Goal: Contribute content: Add original content to the website for others to see

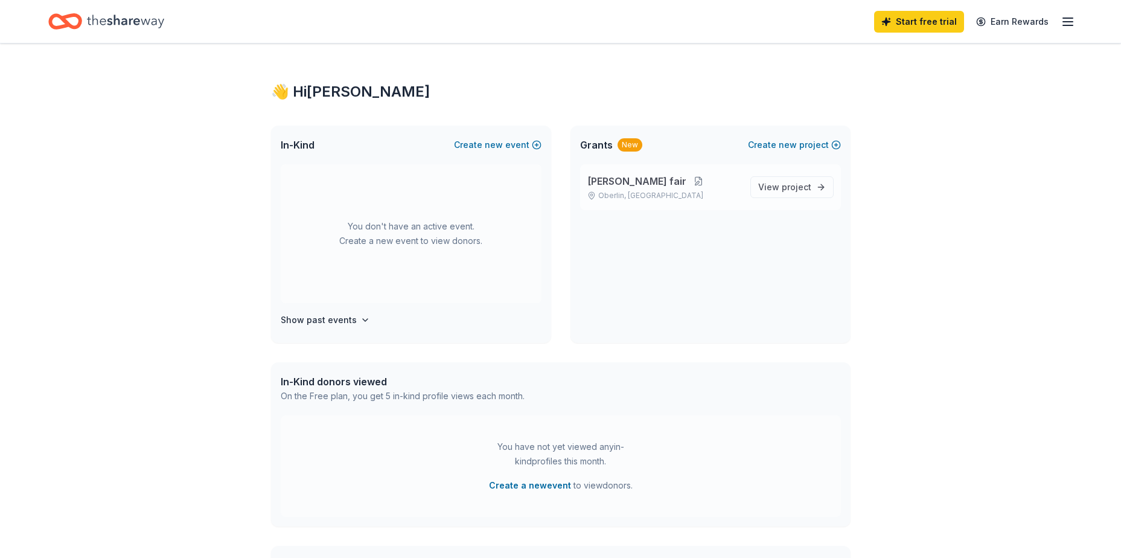
click at [686, 181] on button at bounding box center [698, 181] width 24 height 10
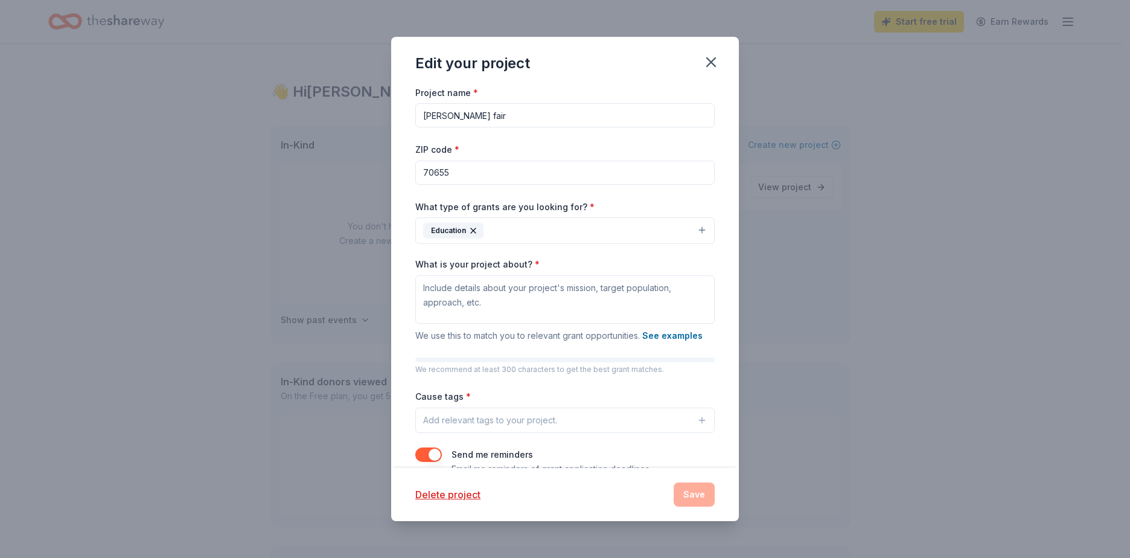
click at [468, 112] on input "allen parish fair" at bounding box center [564, 115] width 299 height 24
click at [493, 110] on input "allen pa fair" at bounding box center [564, 115] width 299 height 24
type input "[PERSON_NAME] fire association"
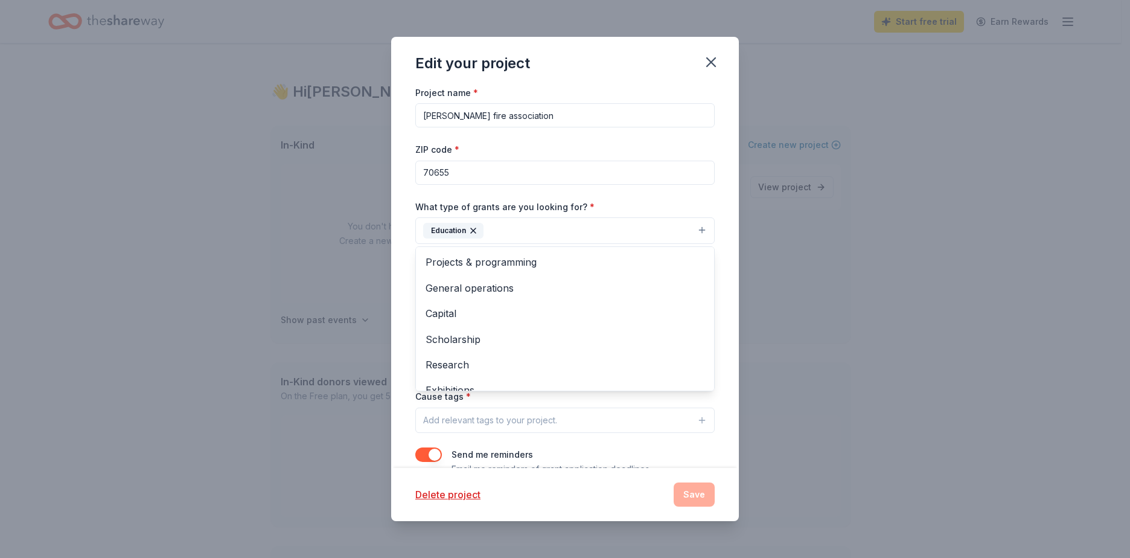
click at [514, 226] on button "Education" at bounding box center [564, 230] width 299 height 27
click at [523, 258] on span "Projects & programming" at bounding box center [565, 262] width 279 height 16
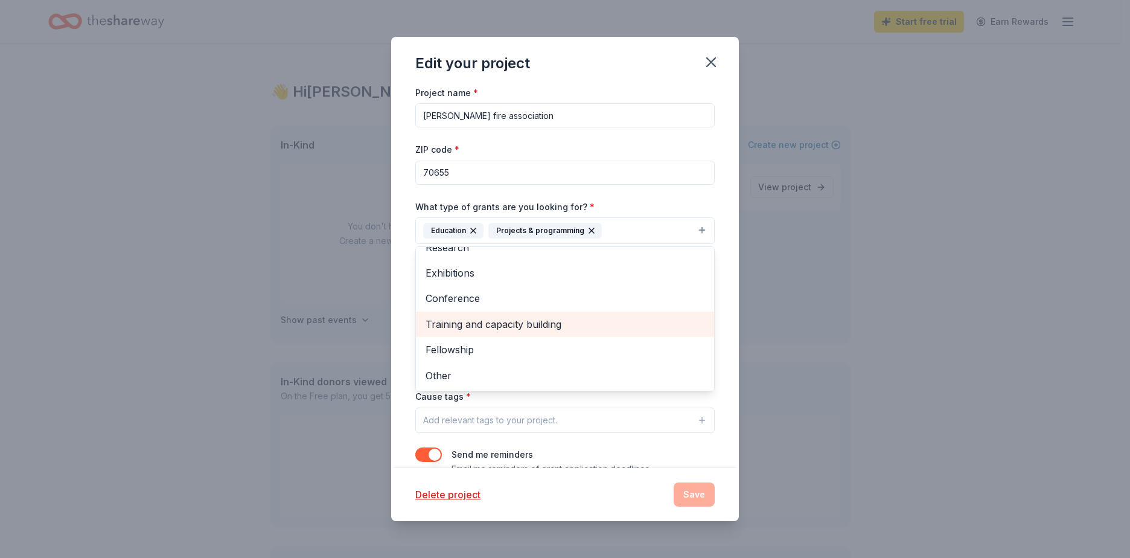
scroll to position [27, 0]
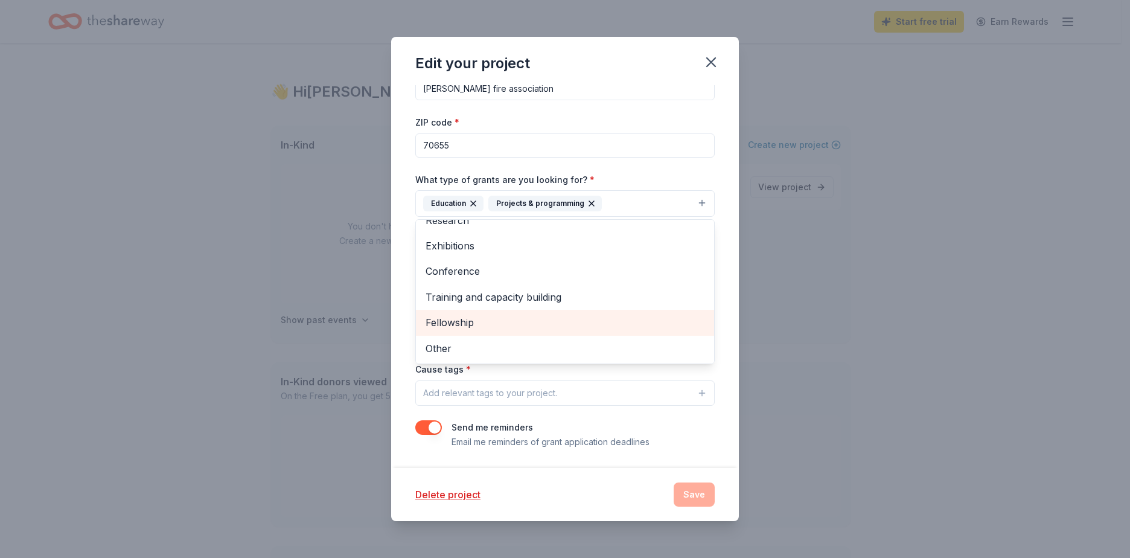
click at [479, 322] on span "Fellowship" at bounding box center [565, 323] width 279 height 16
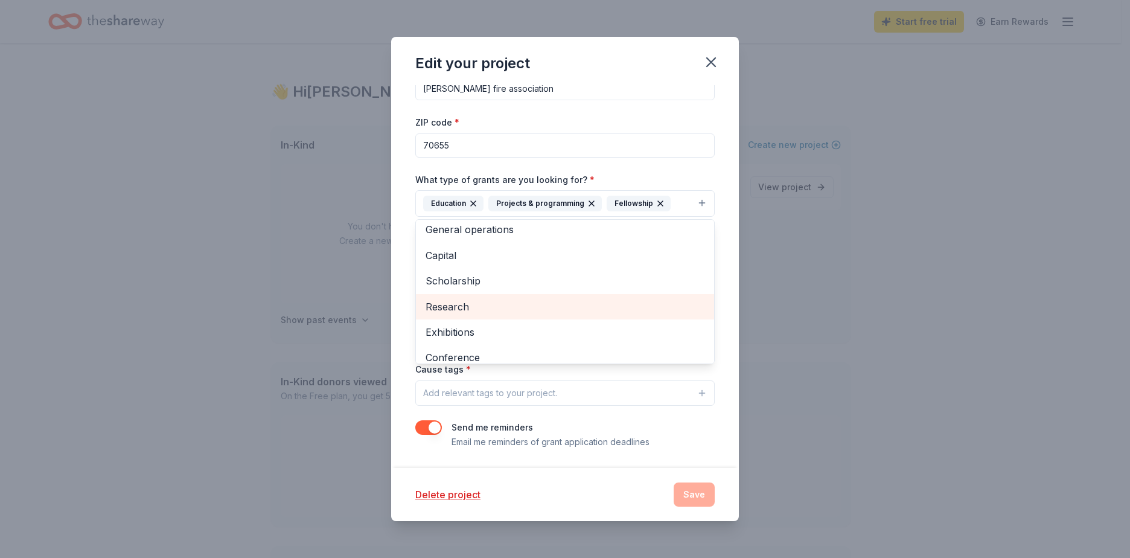
scroll to position [0, 0]
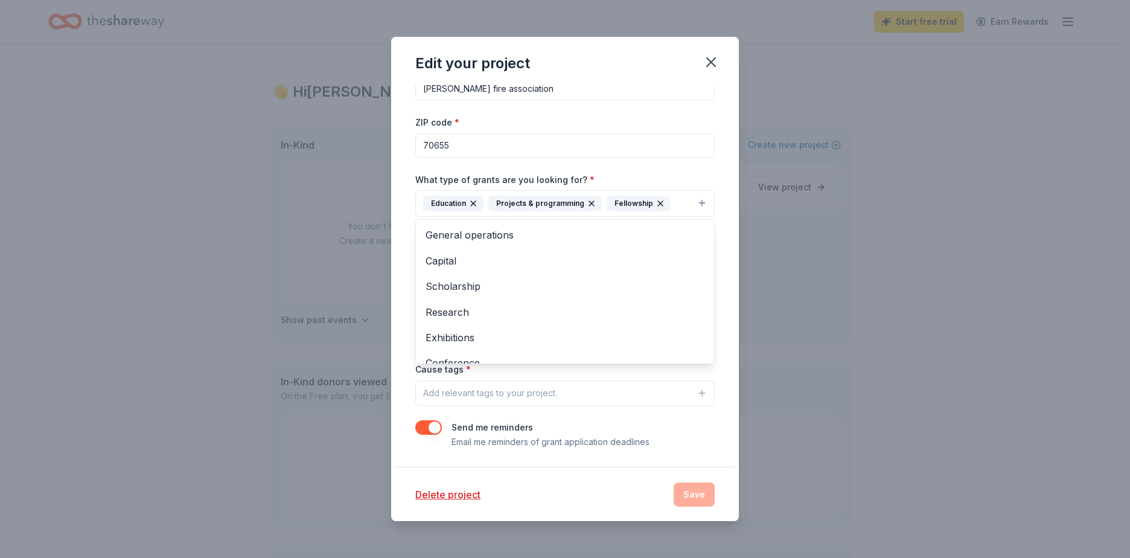
click at [719, 407] on div "Project name * allen fire association ZIP code * 70655 What type of grants are …" at bounding box center [565, 276] width 348 height 383
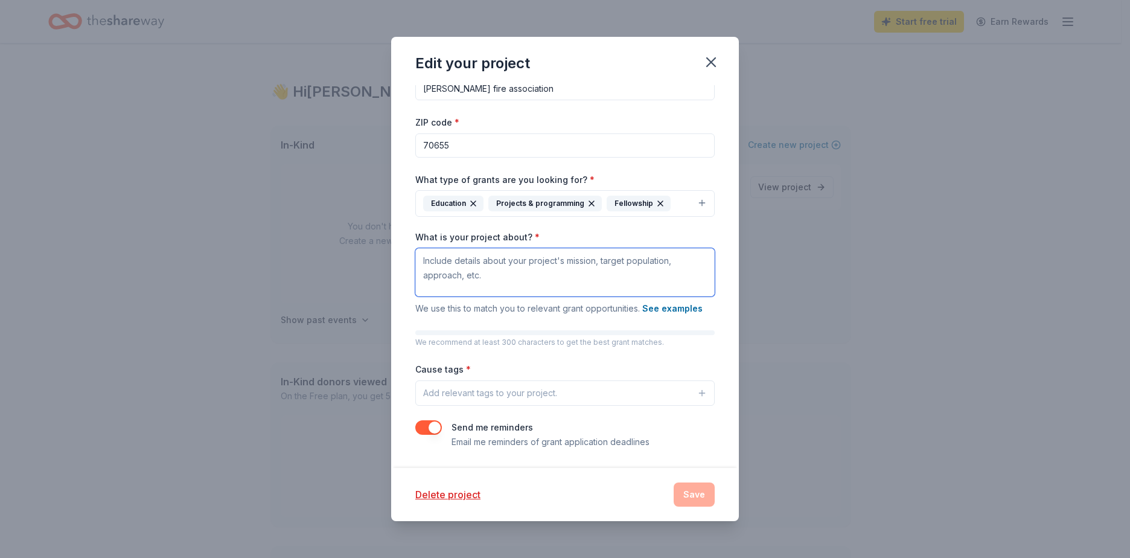
click at [498, 276] on textarea "What is your project about? *" at bounding box center [564, 272] width 299 height 48
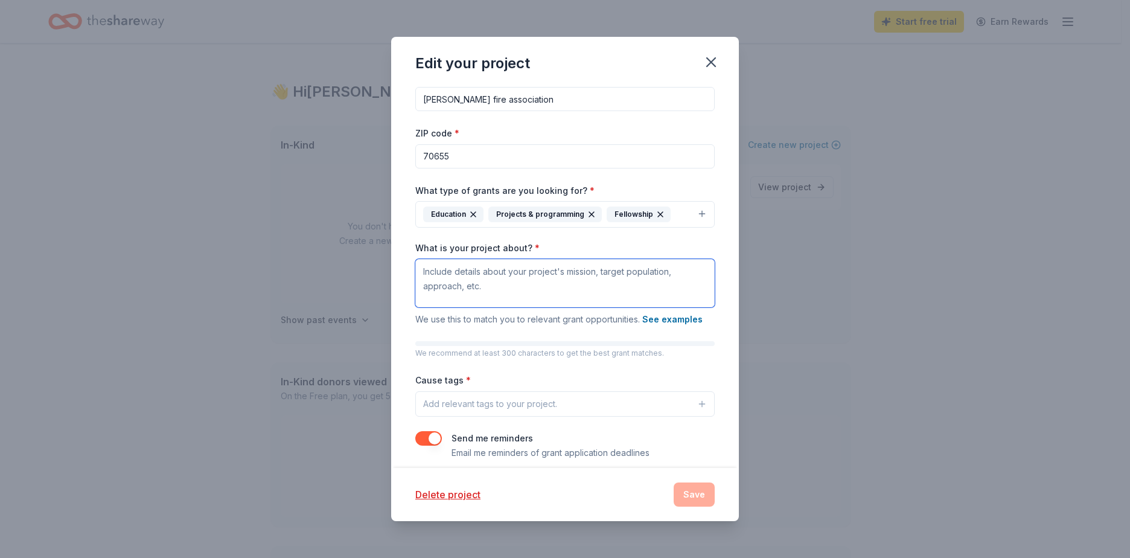
scroll to position [27, 0]
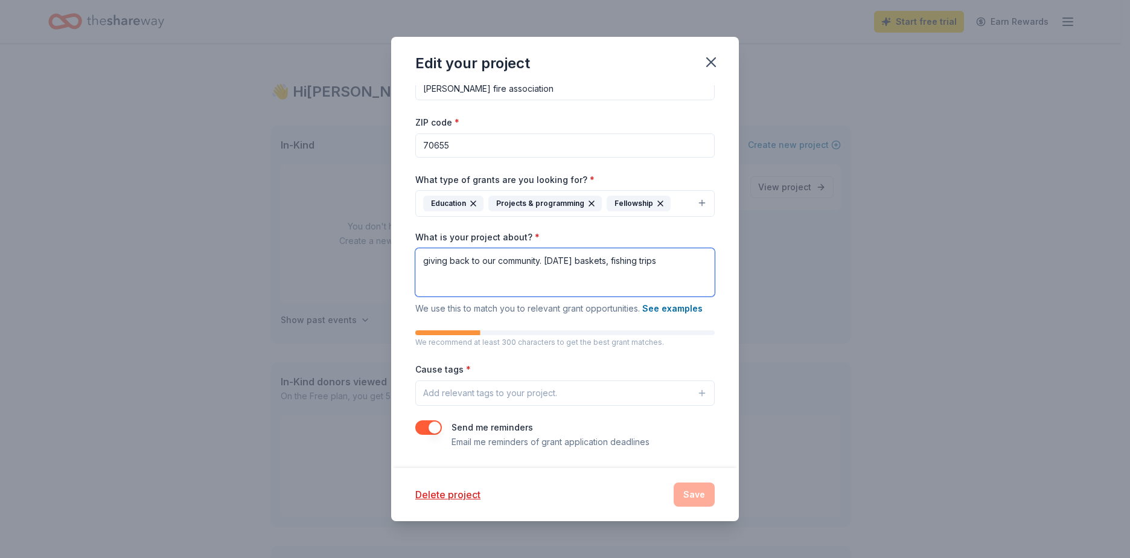
click at [526, 283] on textarea "giving back to our community. thanksgiving baskets, fishing trips" at bounding box center [564, 272] width 299 height 48
click at [688, 257] on textarea "giving back to our community. thanksgiving baskets, fishing trips" at bounding box center [564, 272] width 299 height 48
type textarea "giving back to our community. thanksgiving baskets, fishing trips."
click at [508, 390] on div "Add relevant tags to your project." at bounding box center [490, 393] width 134 height 14
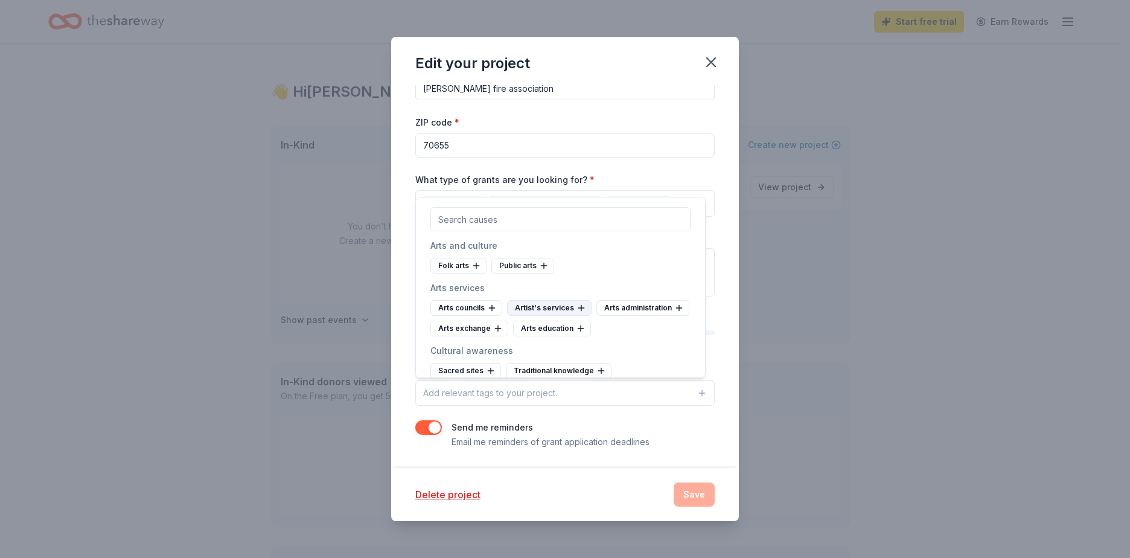
click at [543, 305] on div "Artist's services" at bounding box center [549, 308] width 85 height 16
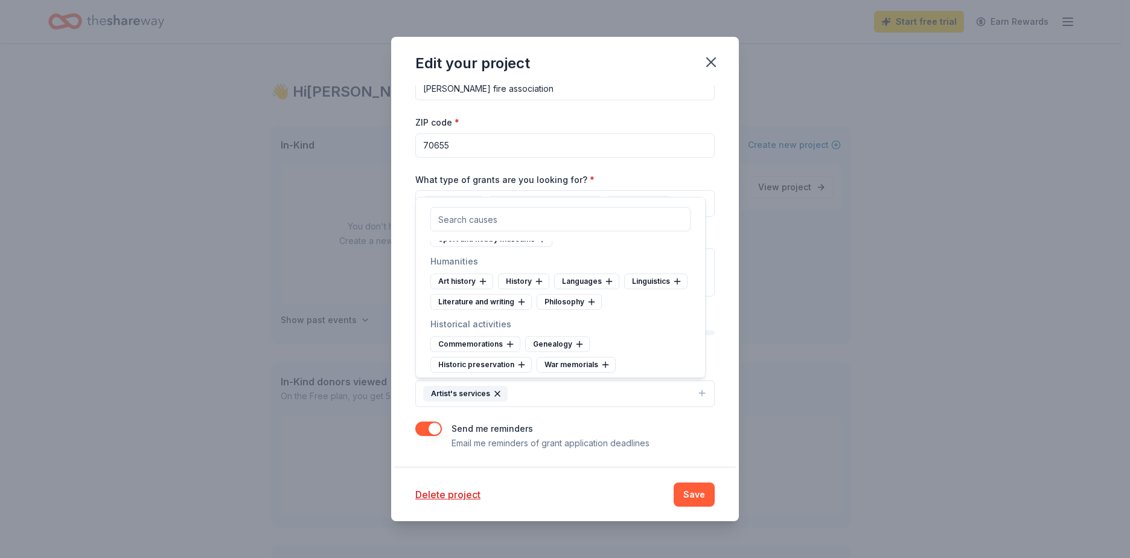
scroll to position [362, 0]
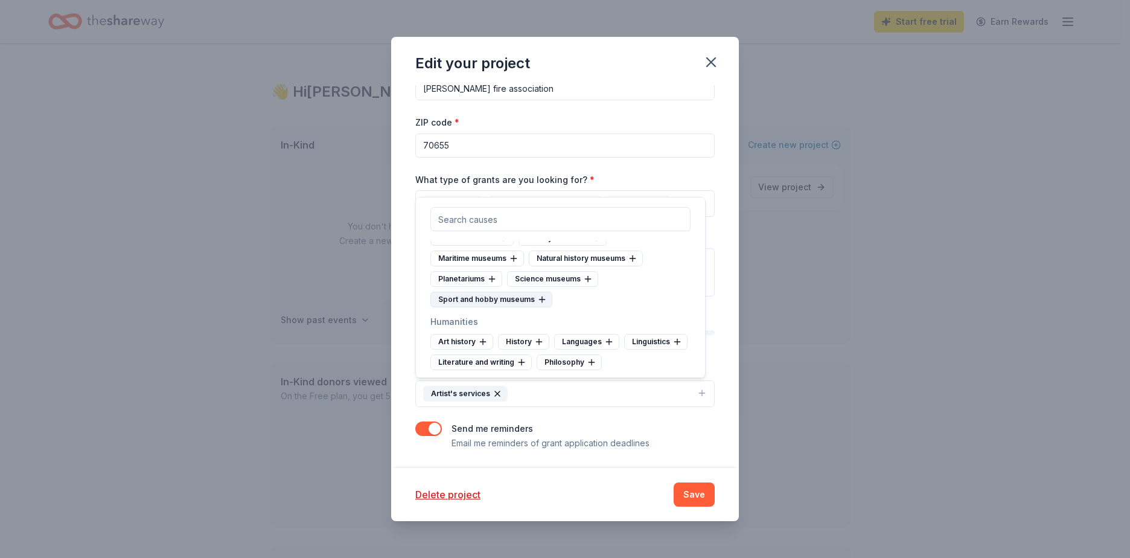
click at [505, 297] on div "Sport and hobby museums" at bounding box center [491, 300] width 122 height 16
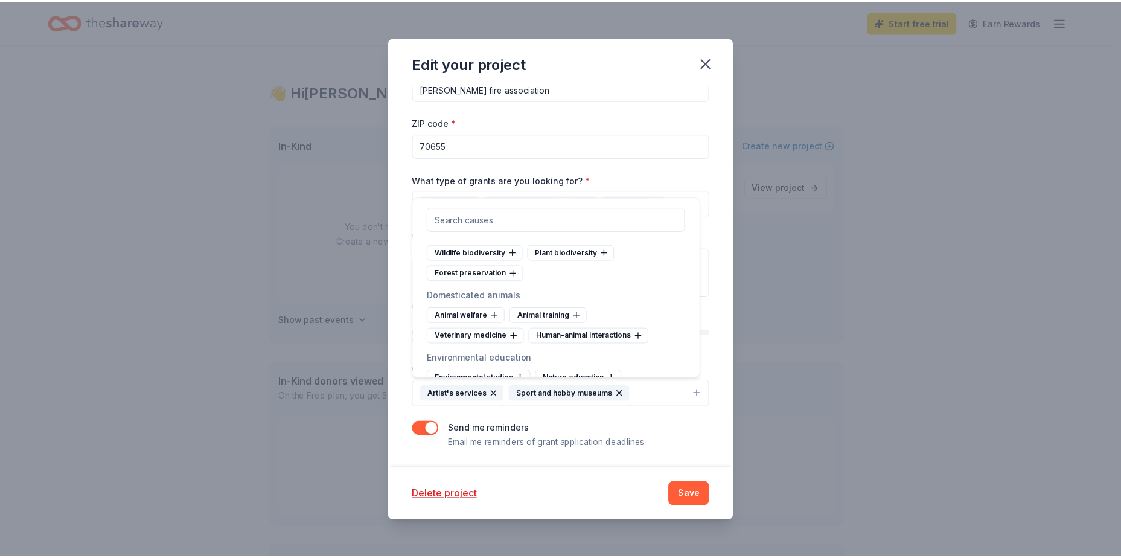
scroll to position [1389, 0]
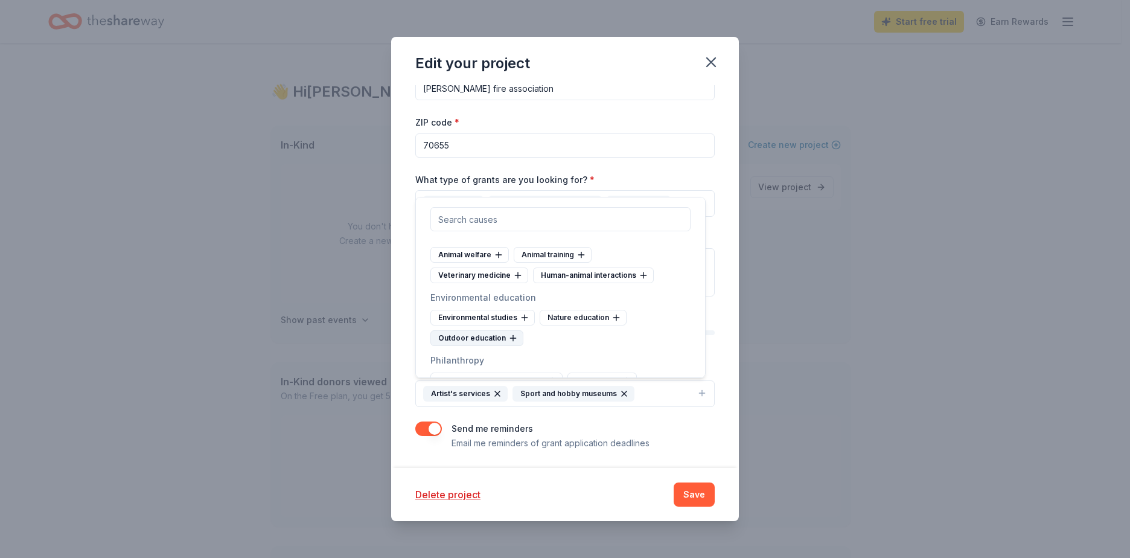
click at [491, 336] on div "Outdoor education" at bounding box center [476, 338] width 93 height 16
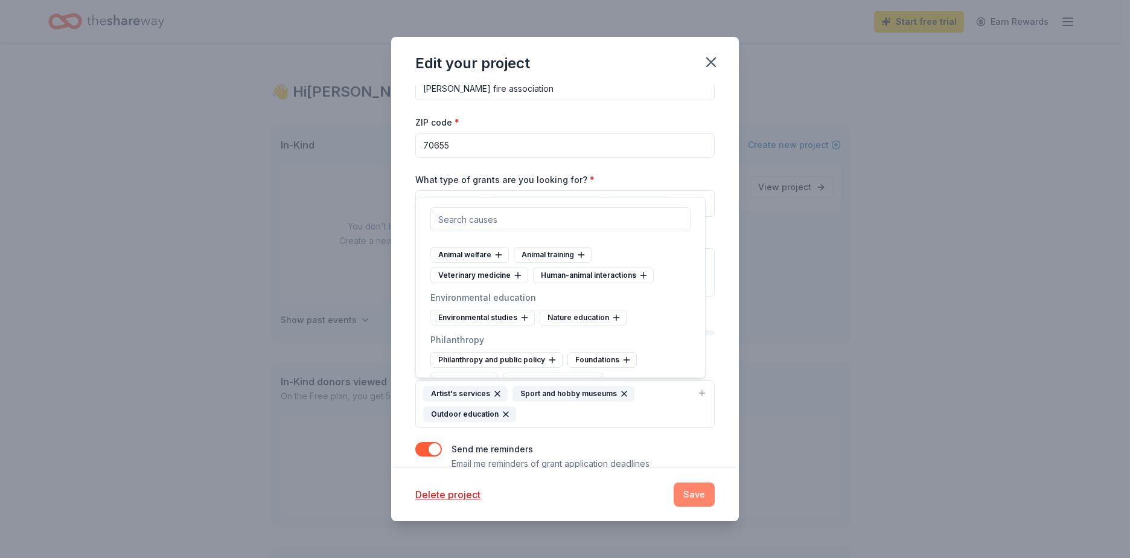
click at [695, 493] on button "Save" at bounding box center [694, 494] width 41 height 24
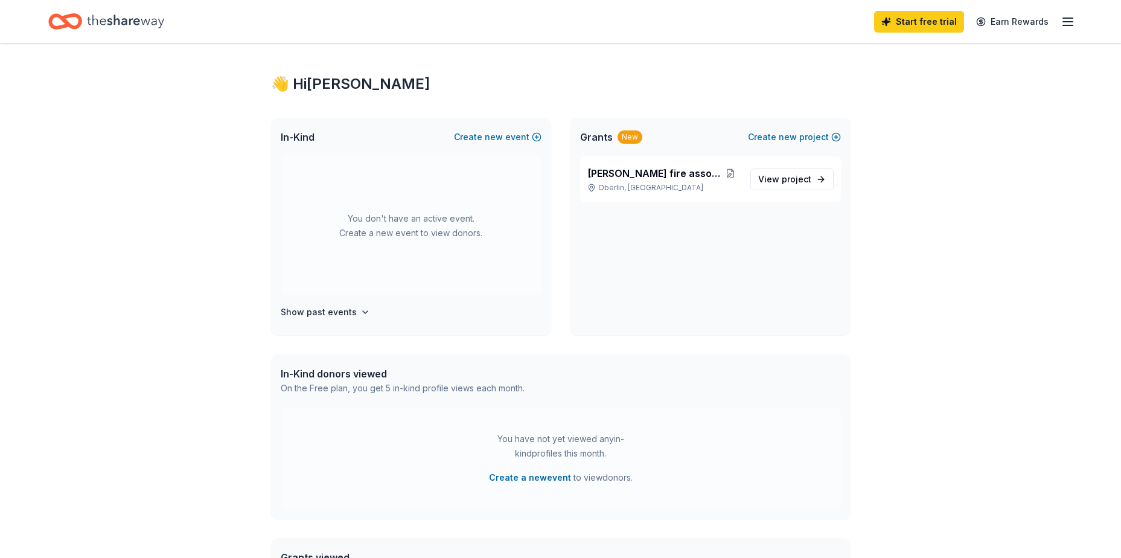
scroll to position [0, 0]
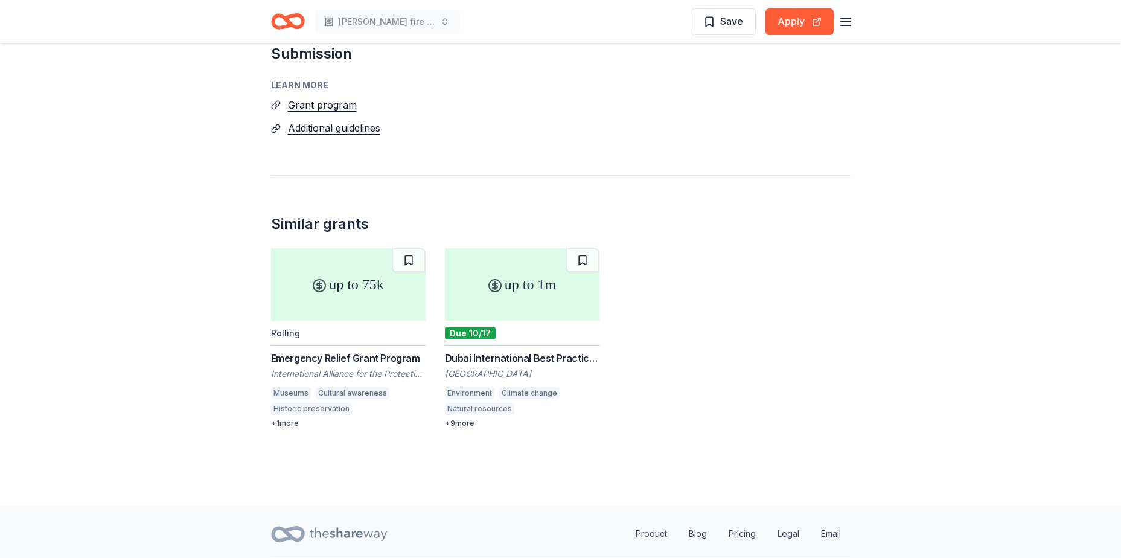
scroll to position [966, 0]
